Goal: Find specific page/section: Find specific page/section

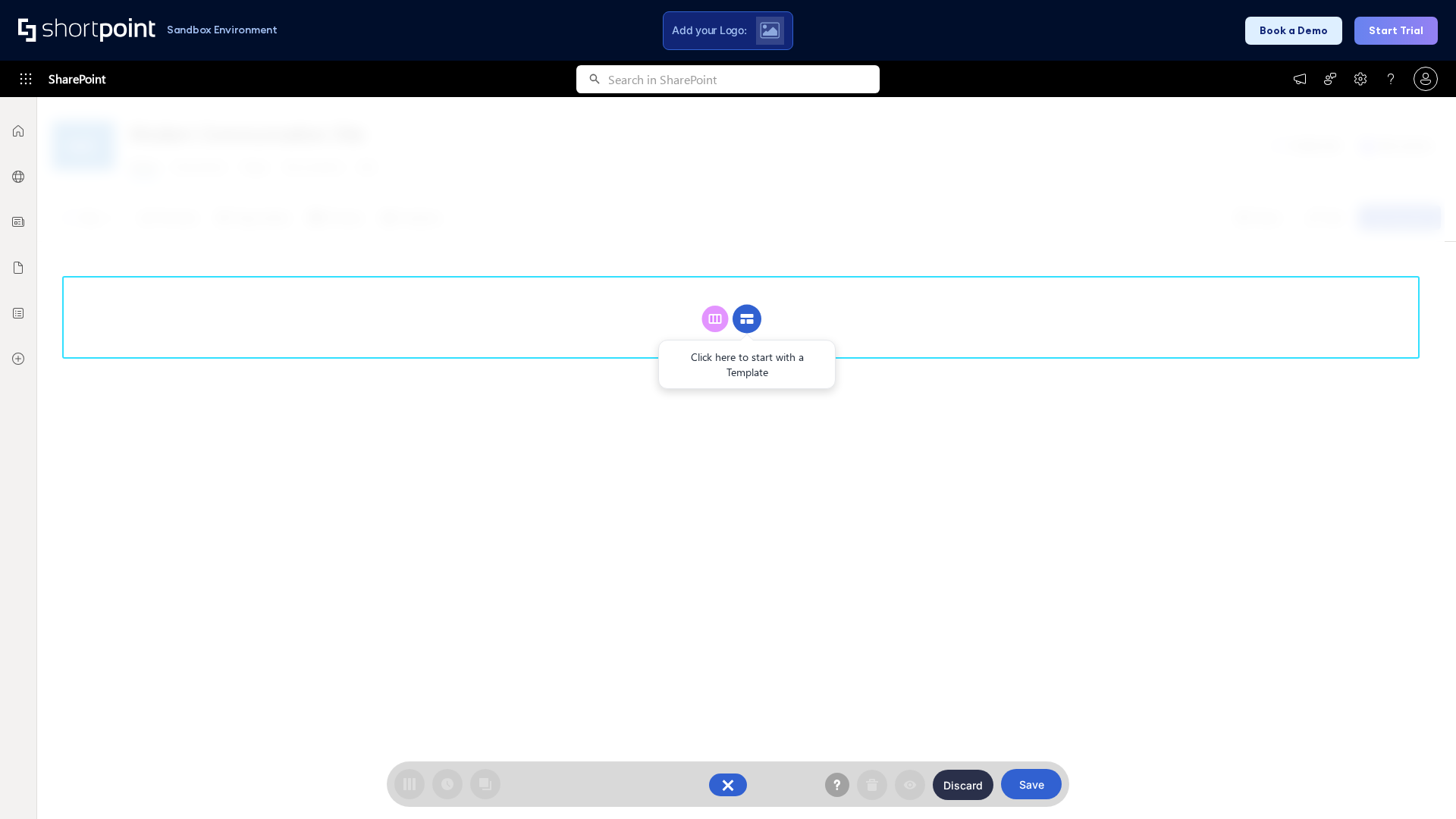
click at [747, 319] on circle at bounding box center [747, 320] width 29 height 29
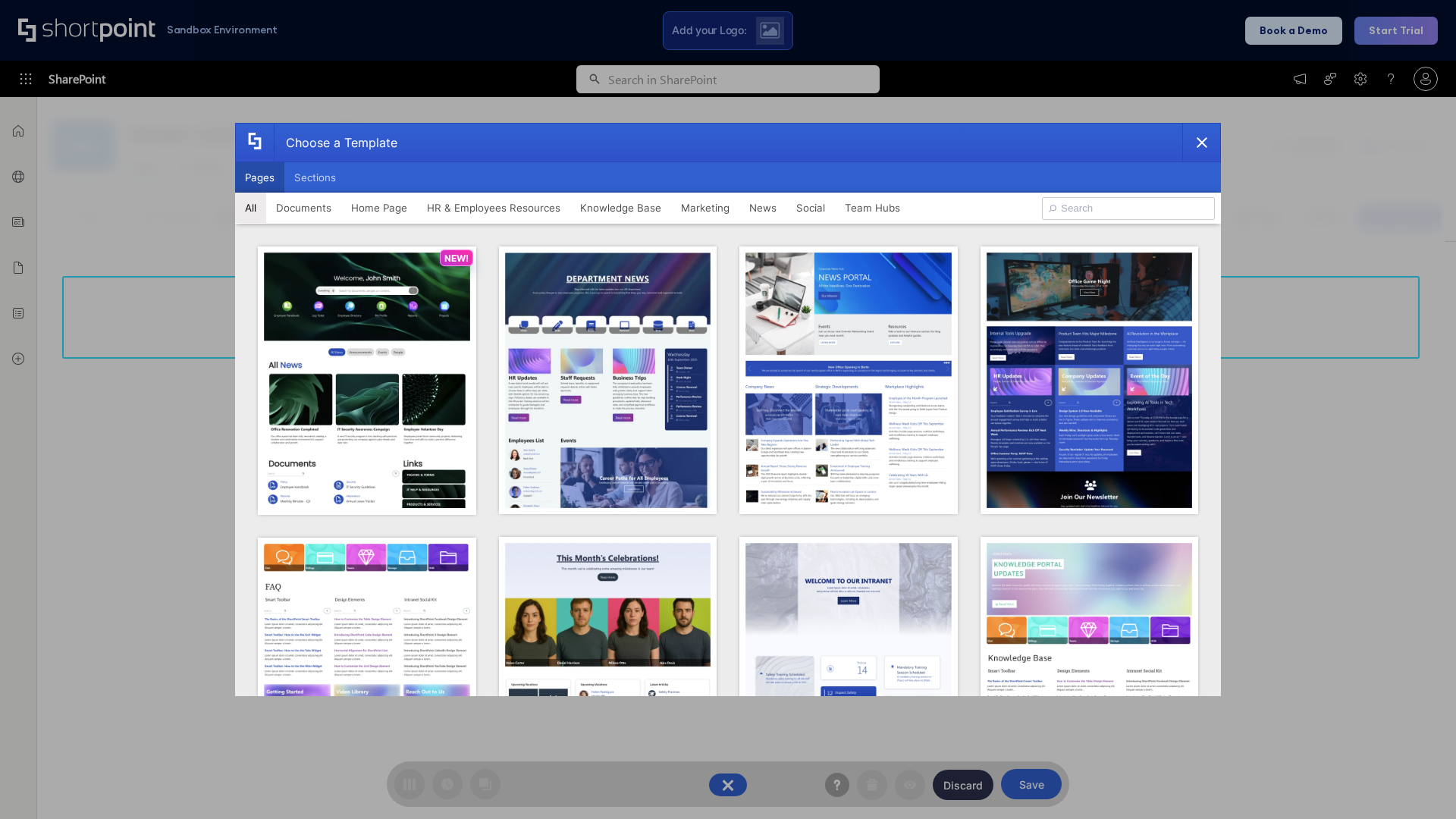
click at [259, 178] on button "Pages" at bounding box center [259, 178] width 50 height 31
type input "News Portal 4"
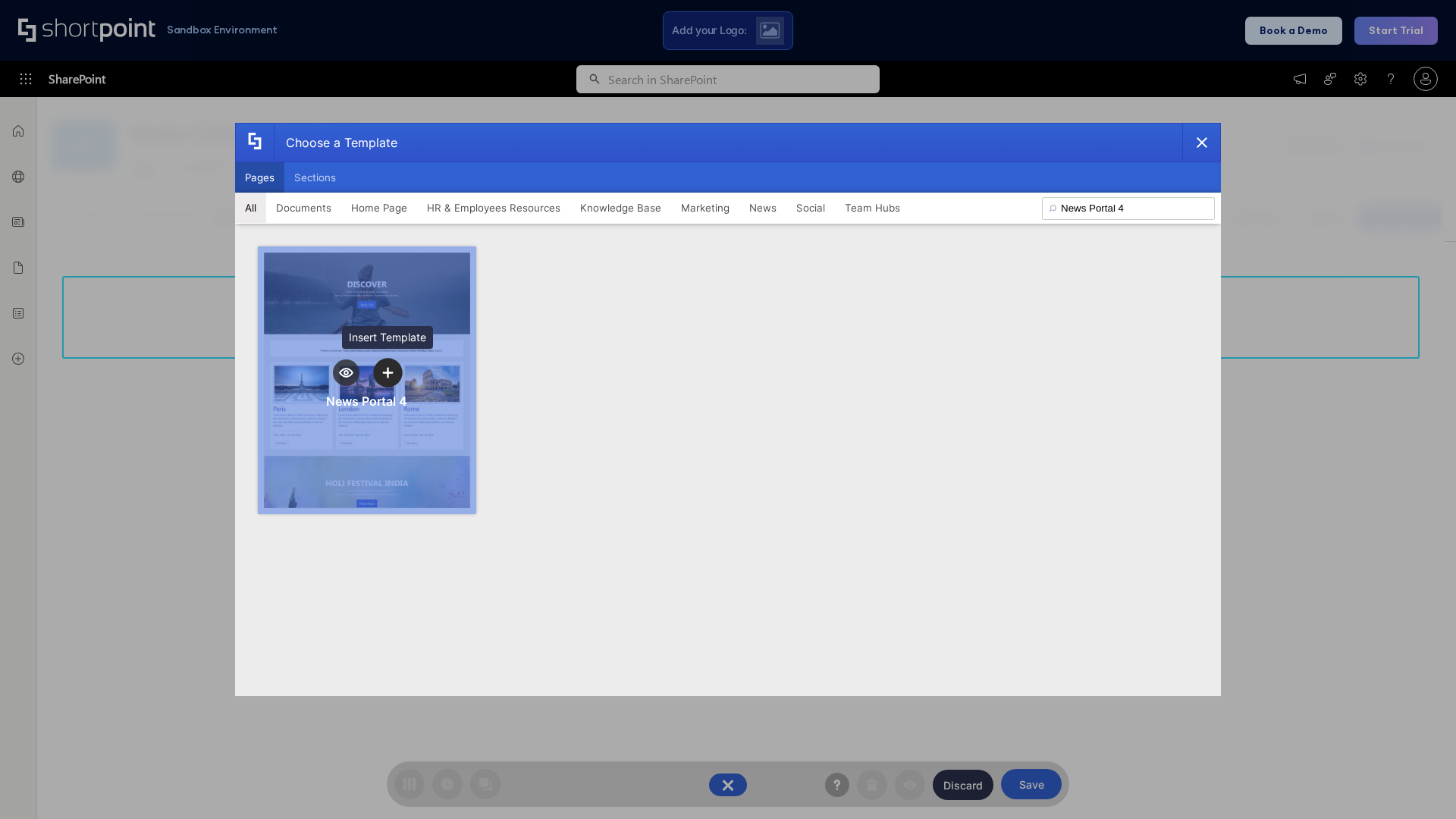
click at [387, 372] on icon "template selector" at bounding box center [387, 372] width 11 height 11
